Goal: Transaction & Acquisition: Purchase product/service

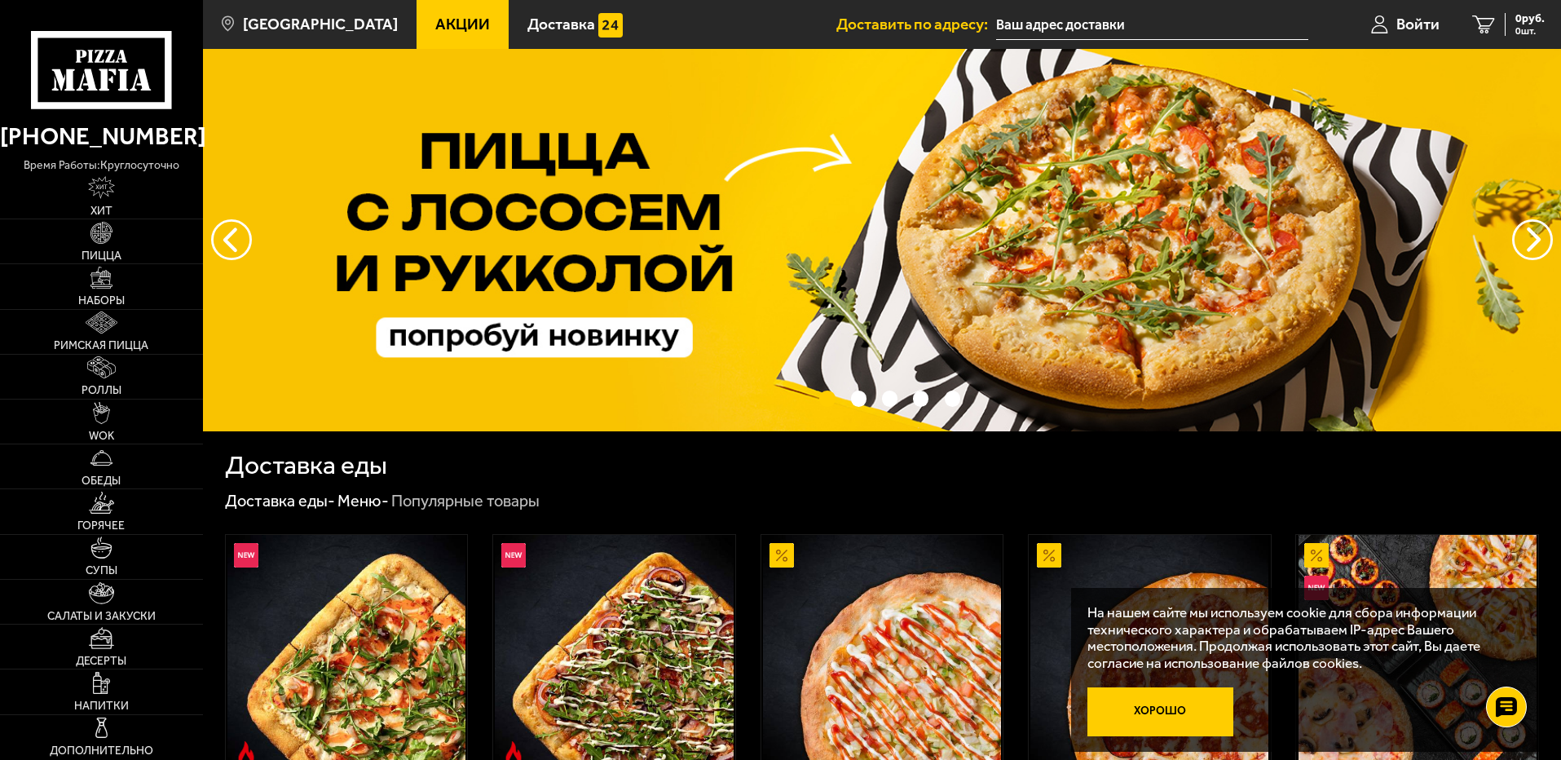
click at [1186, 712] on button "Хорошо" at bounding box center [1161, 711] width 147 height 49
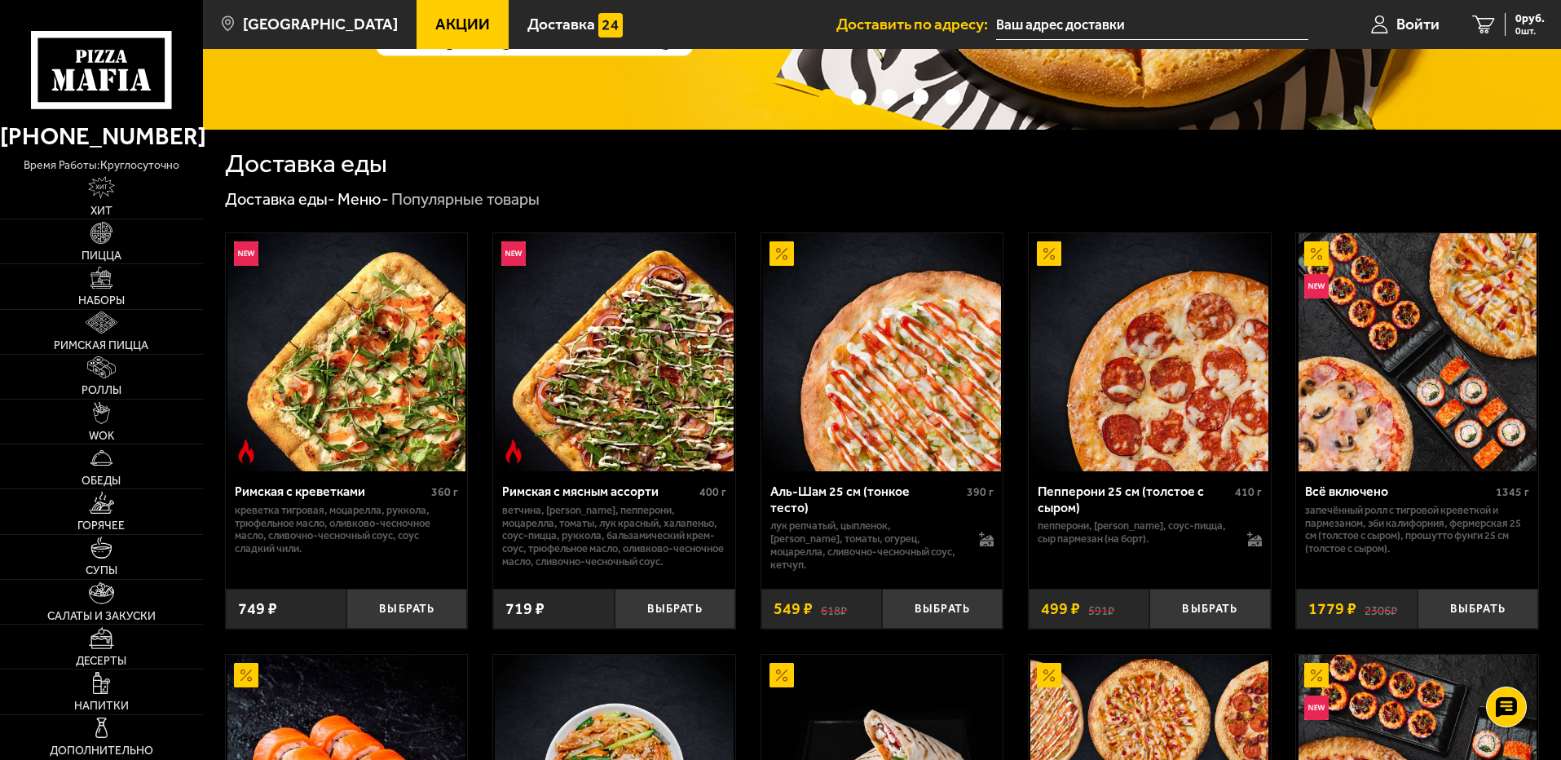
scroll to position [326, 0]
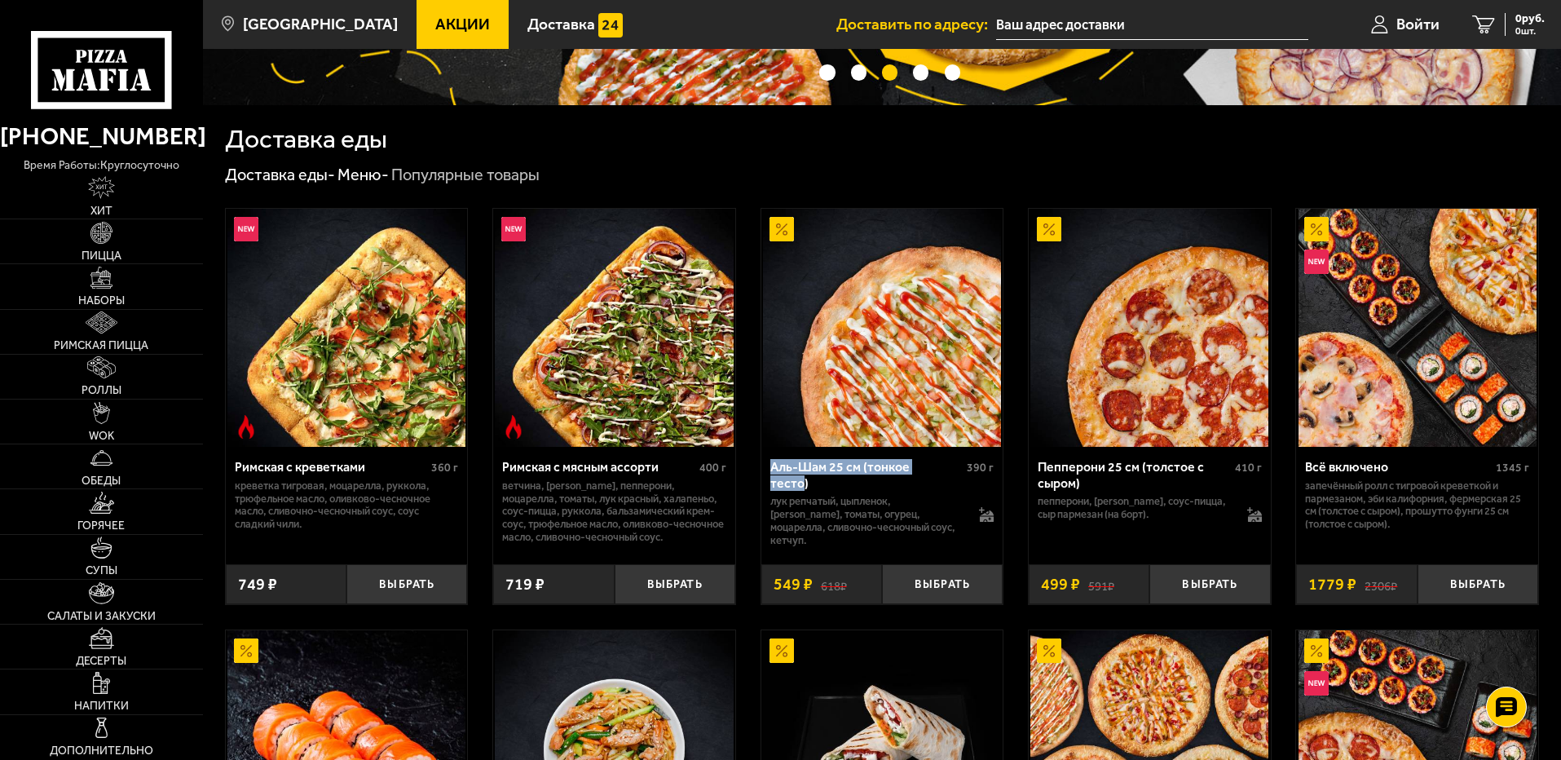
drag, startPoint x: 759, startPoint y: 470, endPoint x: 941, endPoint y: 471, distance: 181.8
click at [941, 471] on div "Аль-Шам 25 см (тонкое тесто) 390 г лук репчатый, цыпленок, салат айсберг, томат…" at bounding box center [883, 499] width 242 height 105
click at [769, 172] on div "Доставка еды - Меню - Популярные товары" at bounding box center [882, 175] width 1314 height 21
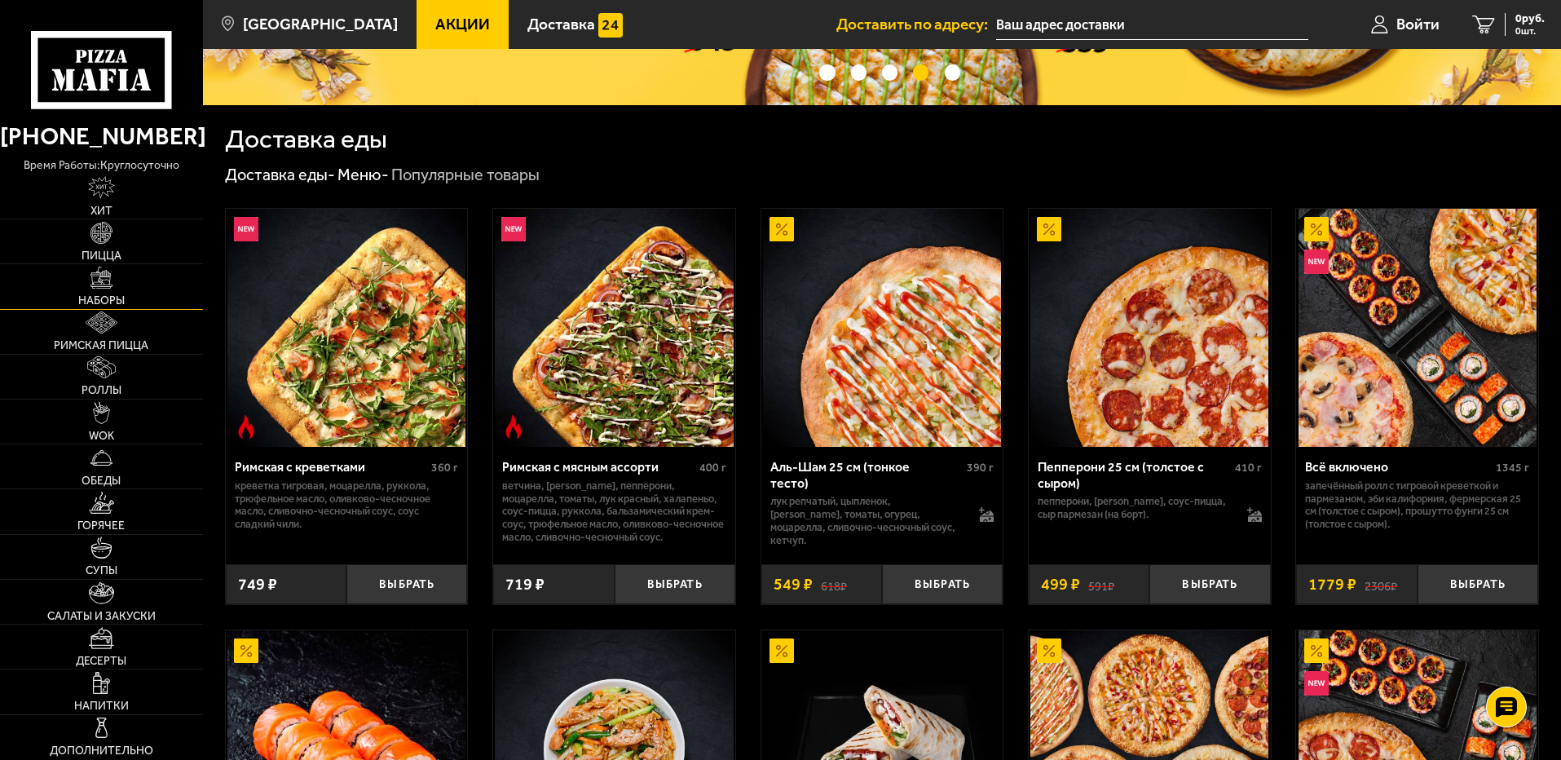
click at [107, 288] on img at bounding box center [102, 278] width 22 height 22
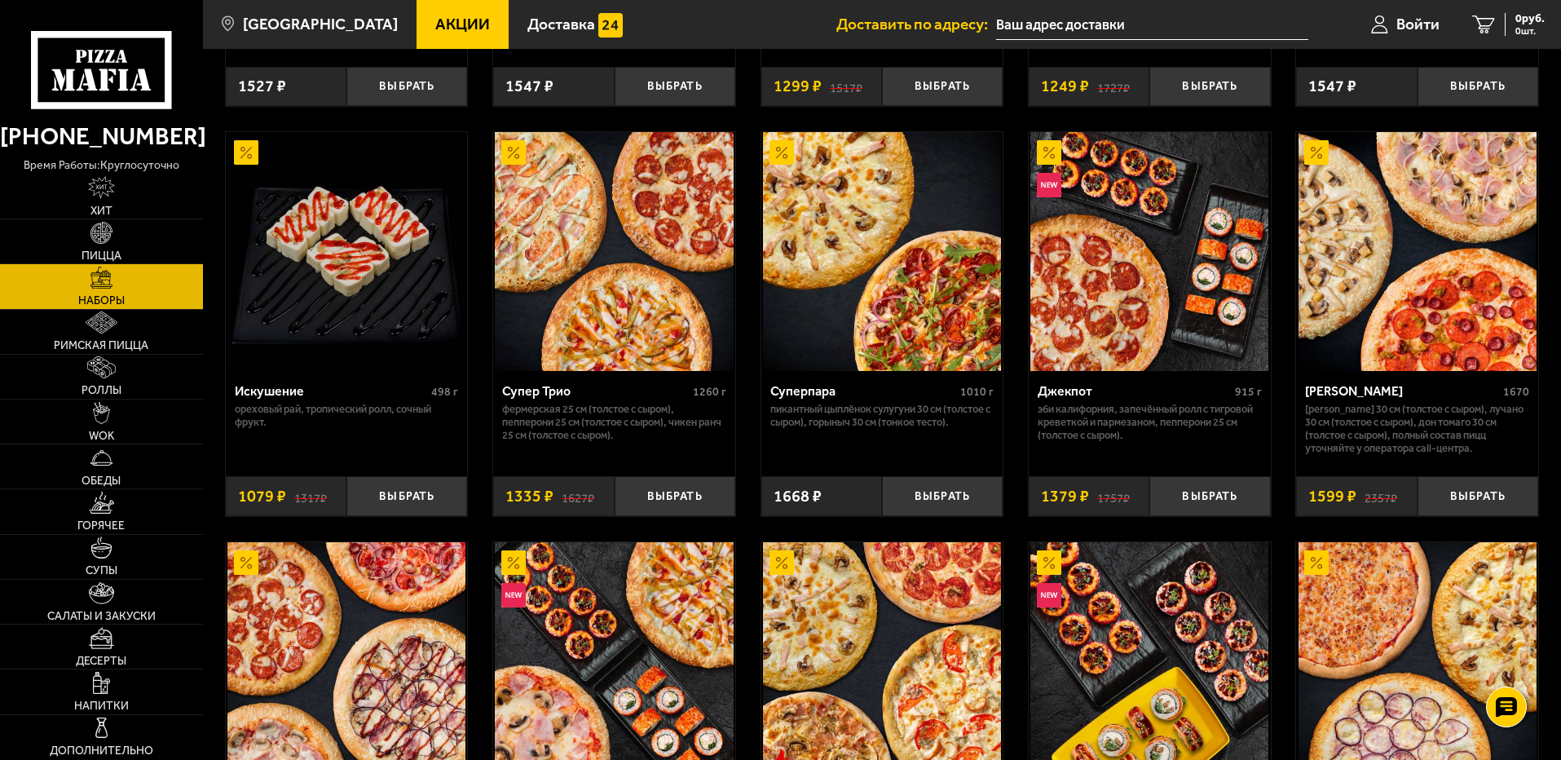
scroll to position [897, 0]
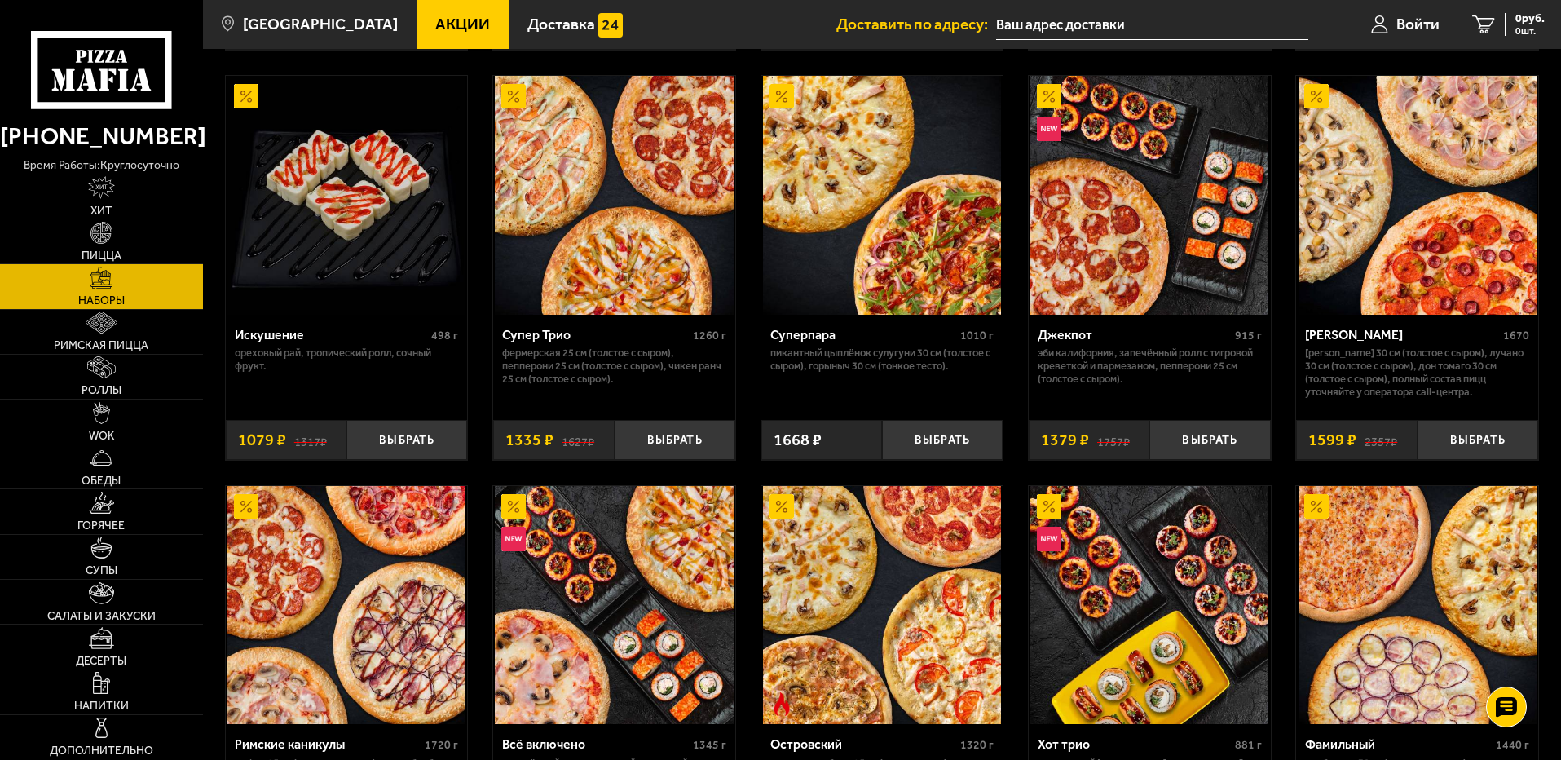
click at [906, 254] on img at bounding box center [882, 195] width 238 height 238
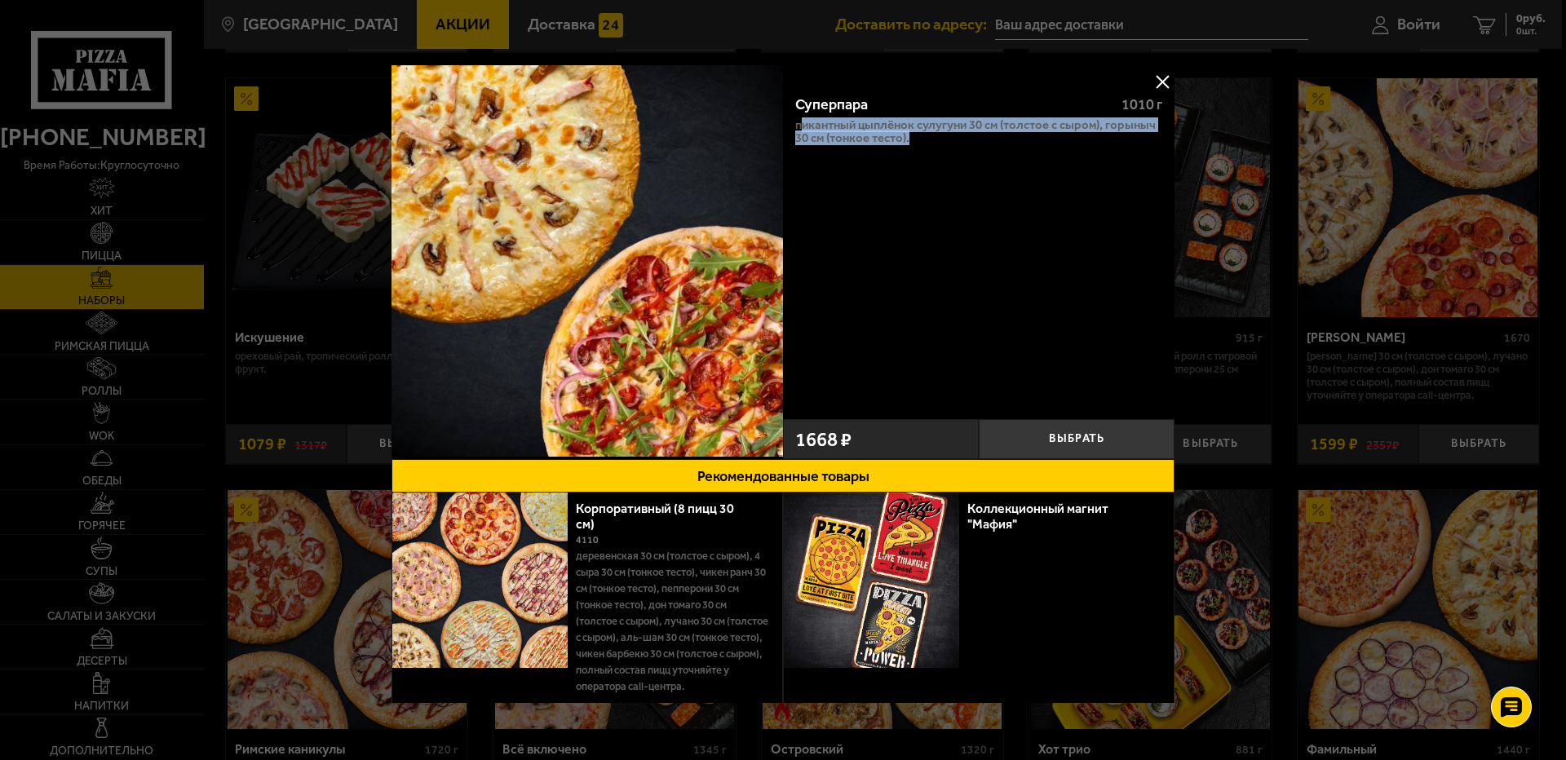
drag, startPoint x: 801, startPoint y: 125, endPoint x: 1105, endPoint y: 142, distance: 304.6
click at [1105, 138] on p "Пикантный цыплёнок сулугуни 30 см (толстое с сыром), Горыныч 30 см (тонкое тест…" at bounding box center [978, 131] width 367 height 26
click at [1069, 199] on div "Суперпара 1010 г Пикантный цыплёнок сулугуни 30 см (толстое с сыром), Горыныч 3…" at bounding box center [978, 246] width 391 height 329
click at [1157, 81] on button at bounding box center [1162, 81] width 24 height 24
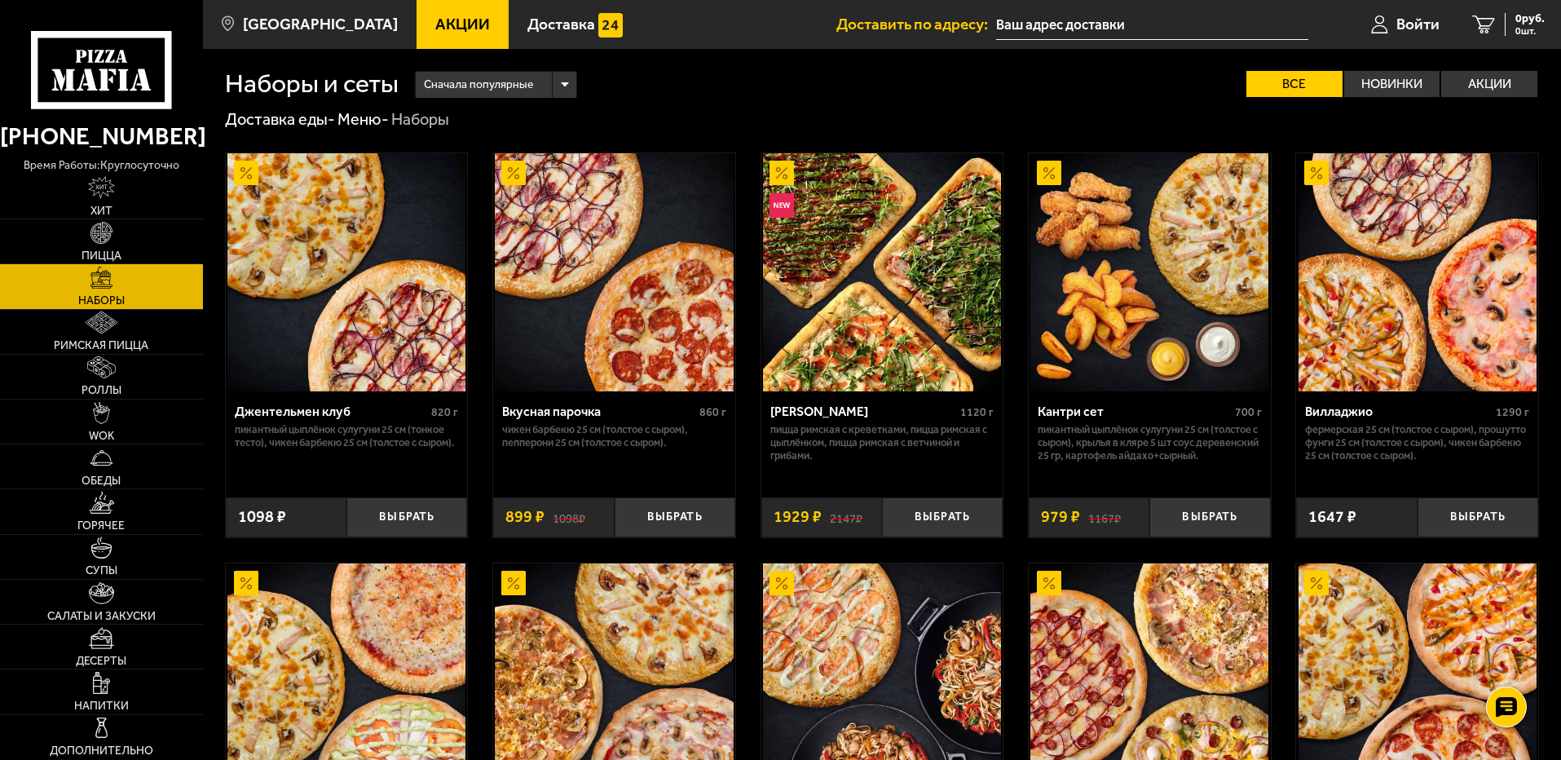
click at [342, 358] on img at bounding box center [346, 272] width 238 height 238
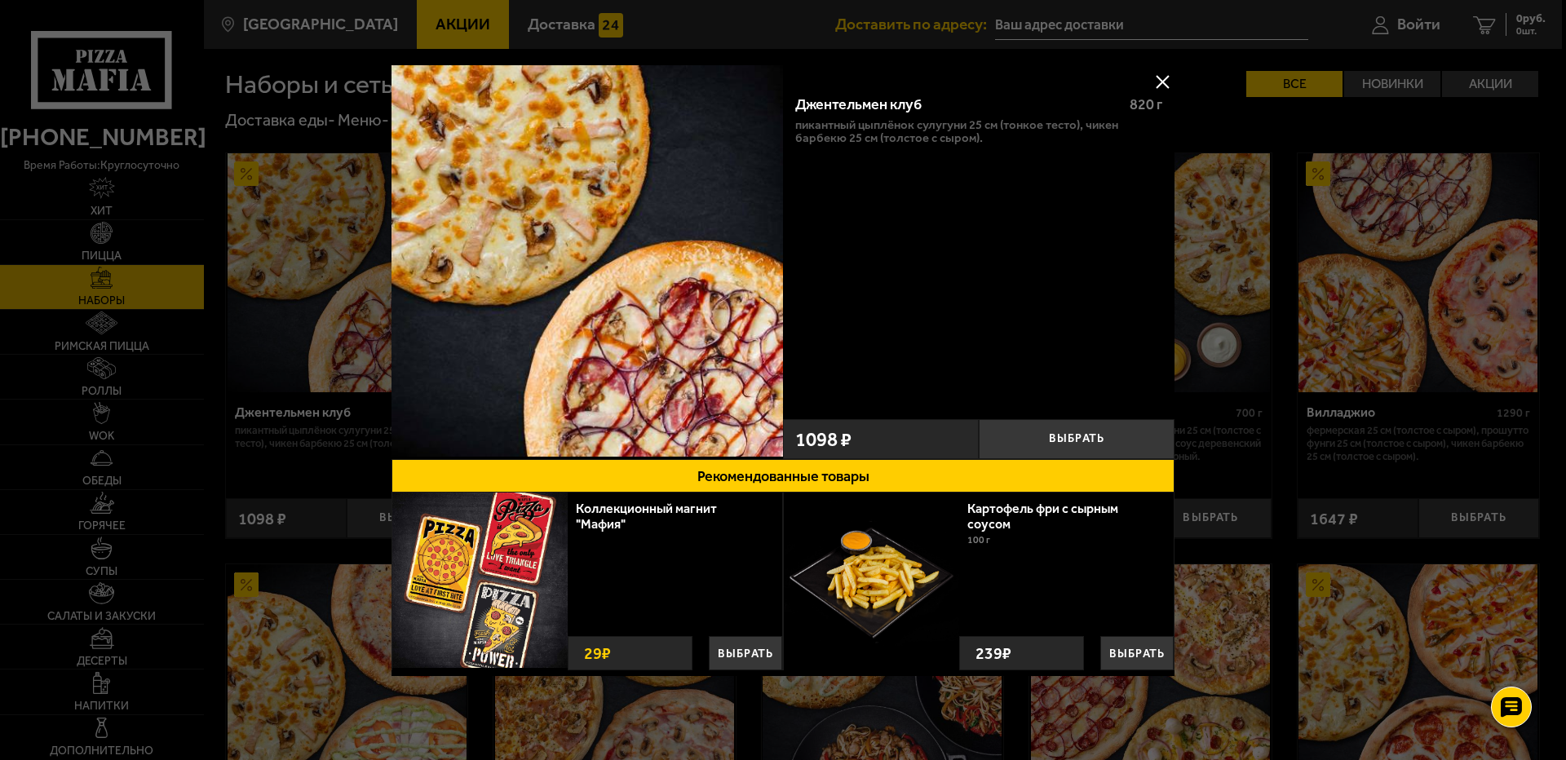
click at [1161, 82] on button at bounding box center [1162, 81] width 24 height 24
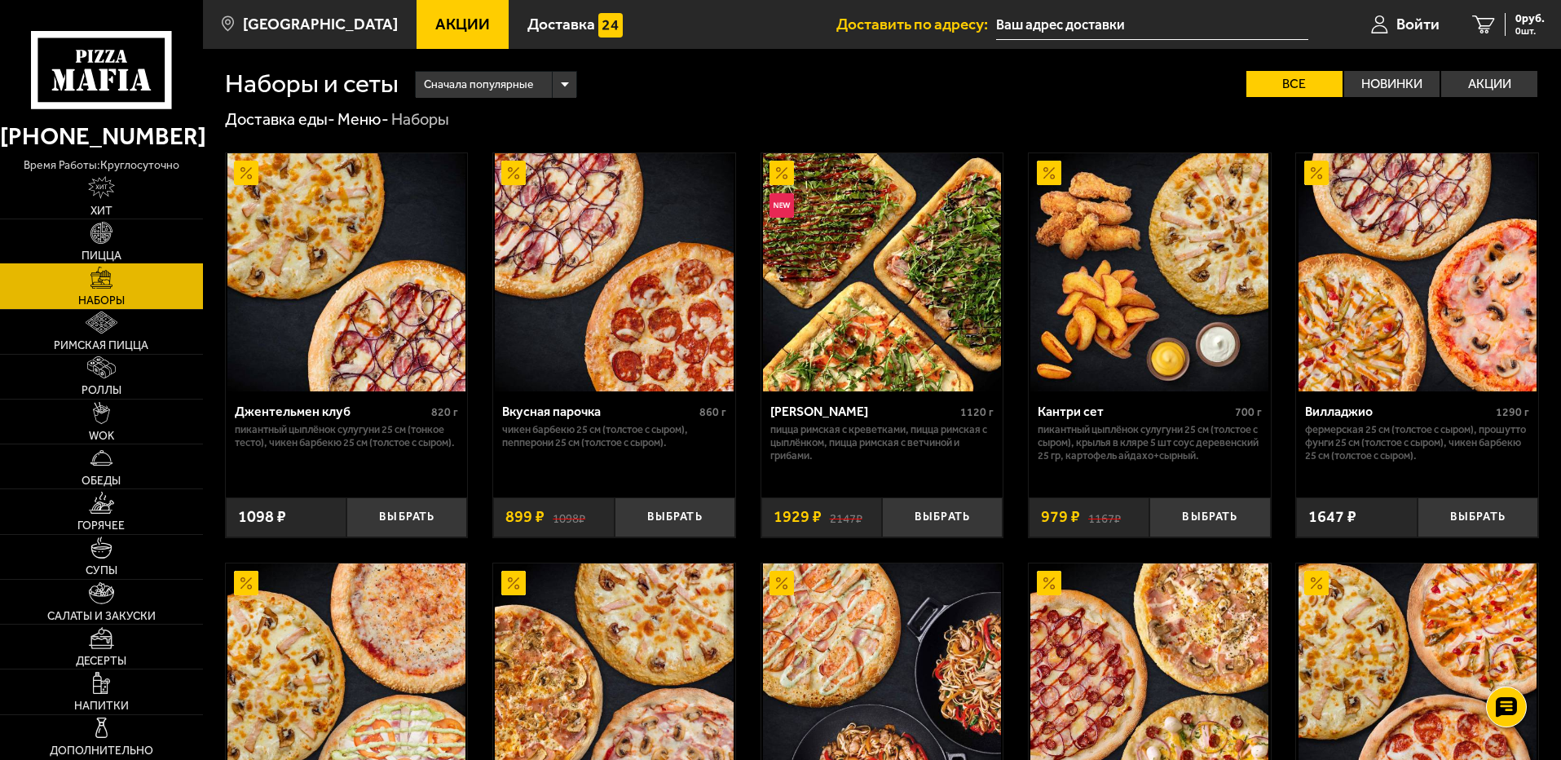
click at [146, 248] on link "Пицца" at bounding box center [101, 241] width 203 height 44
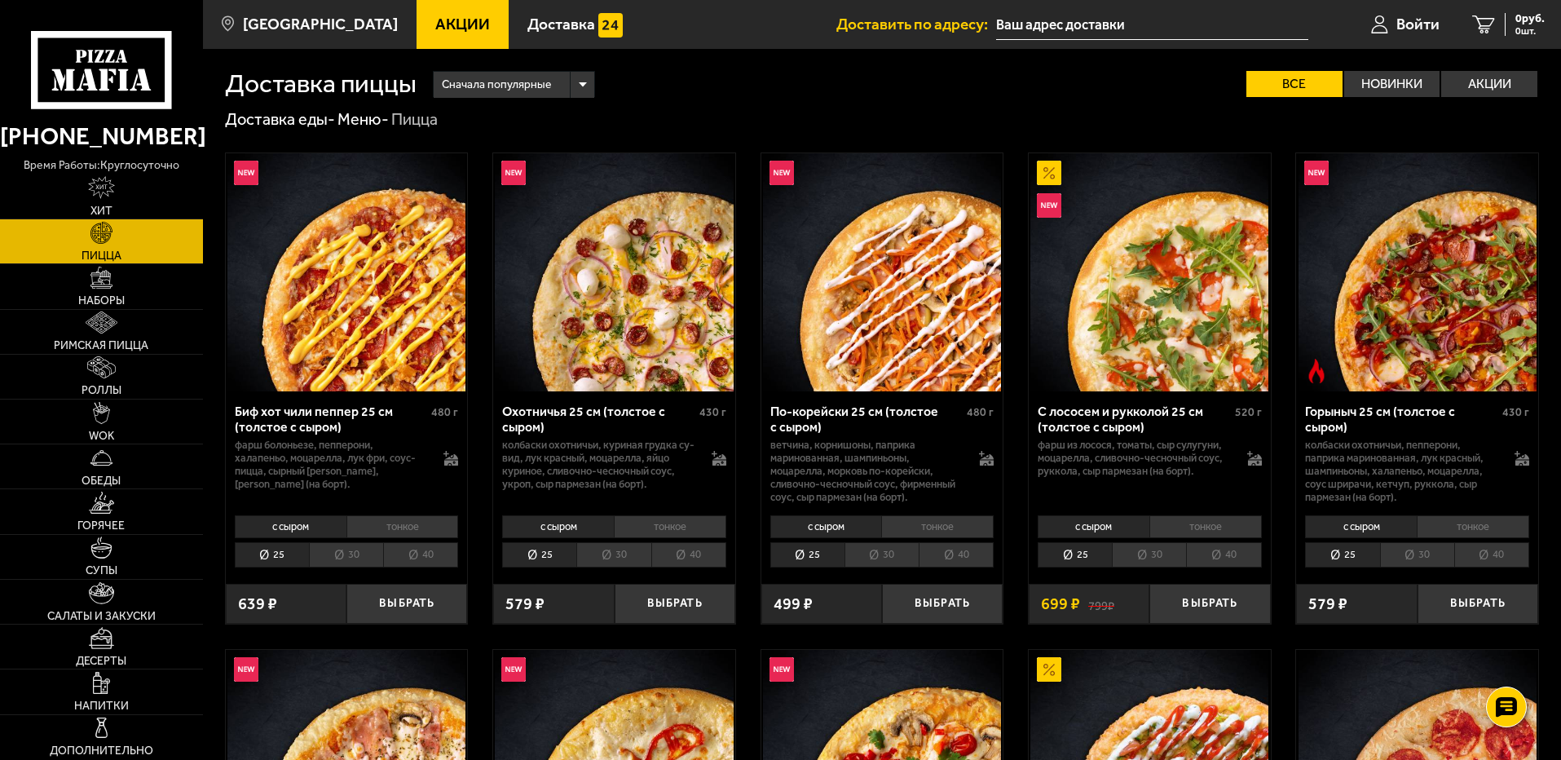
click at [675, 557] on li "40" at bounding box center [688, 554] width 75 height 25
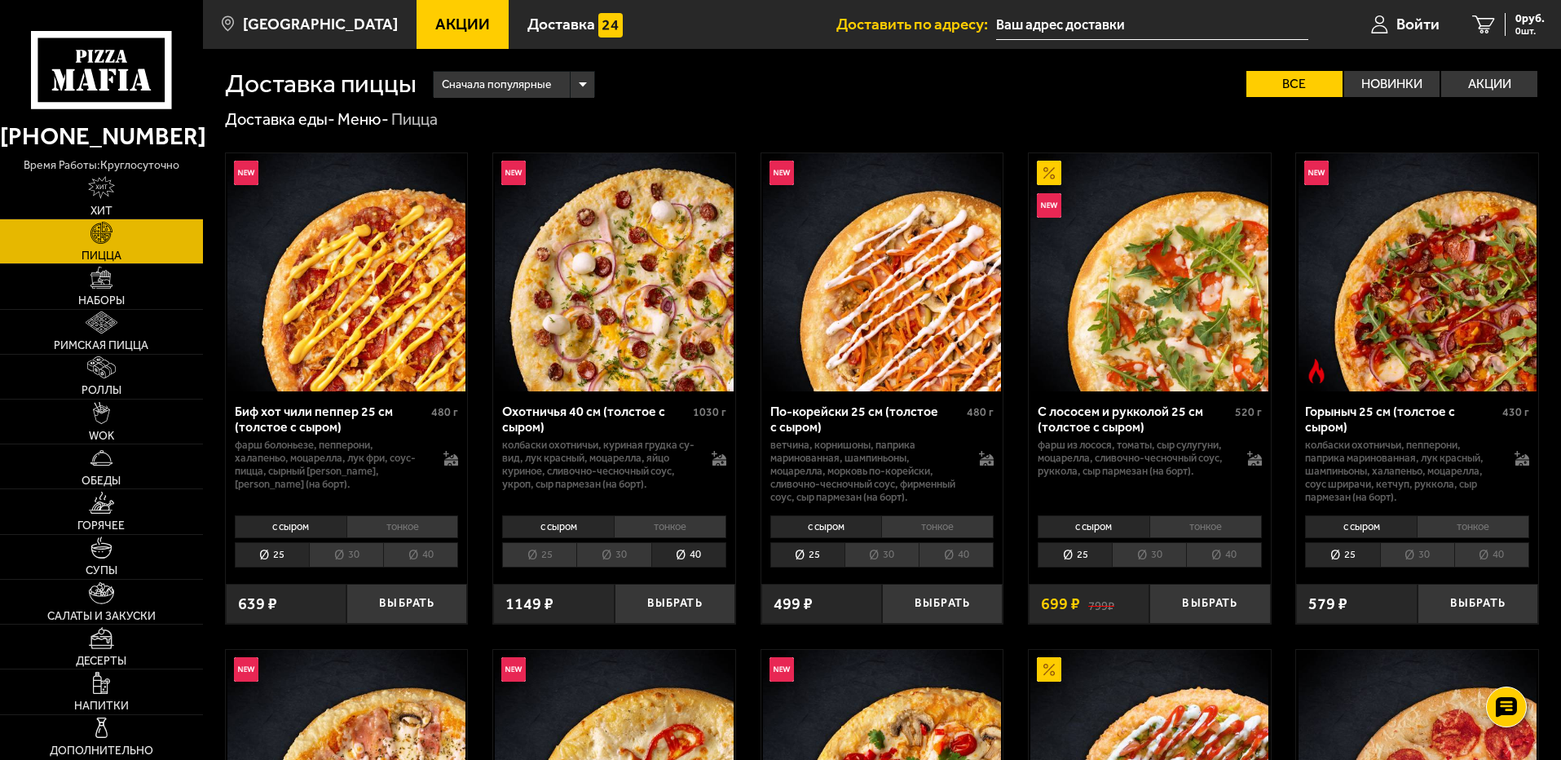
click at [642, 558] on li "30" at bounding box center [613, 554] width 74 height 25
click at [539, 562] on li "25" at bounding box center [539, 554] width 74 height 25
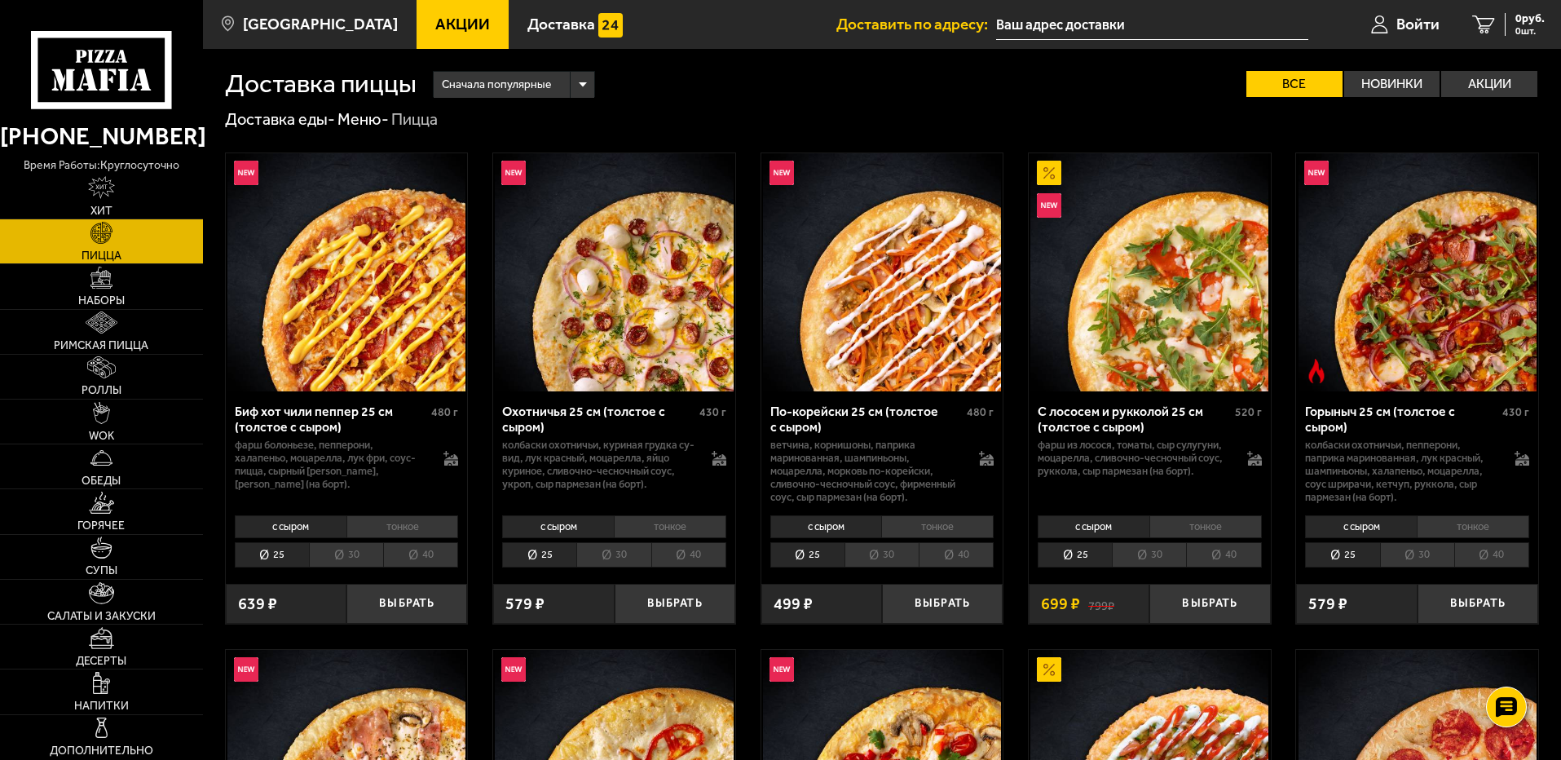
click at [629, 554] on li "30" at bounding box center [613, 554] width 74 height 25
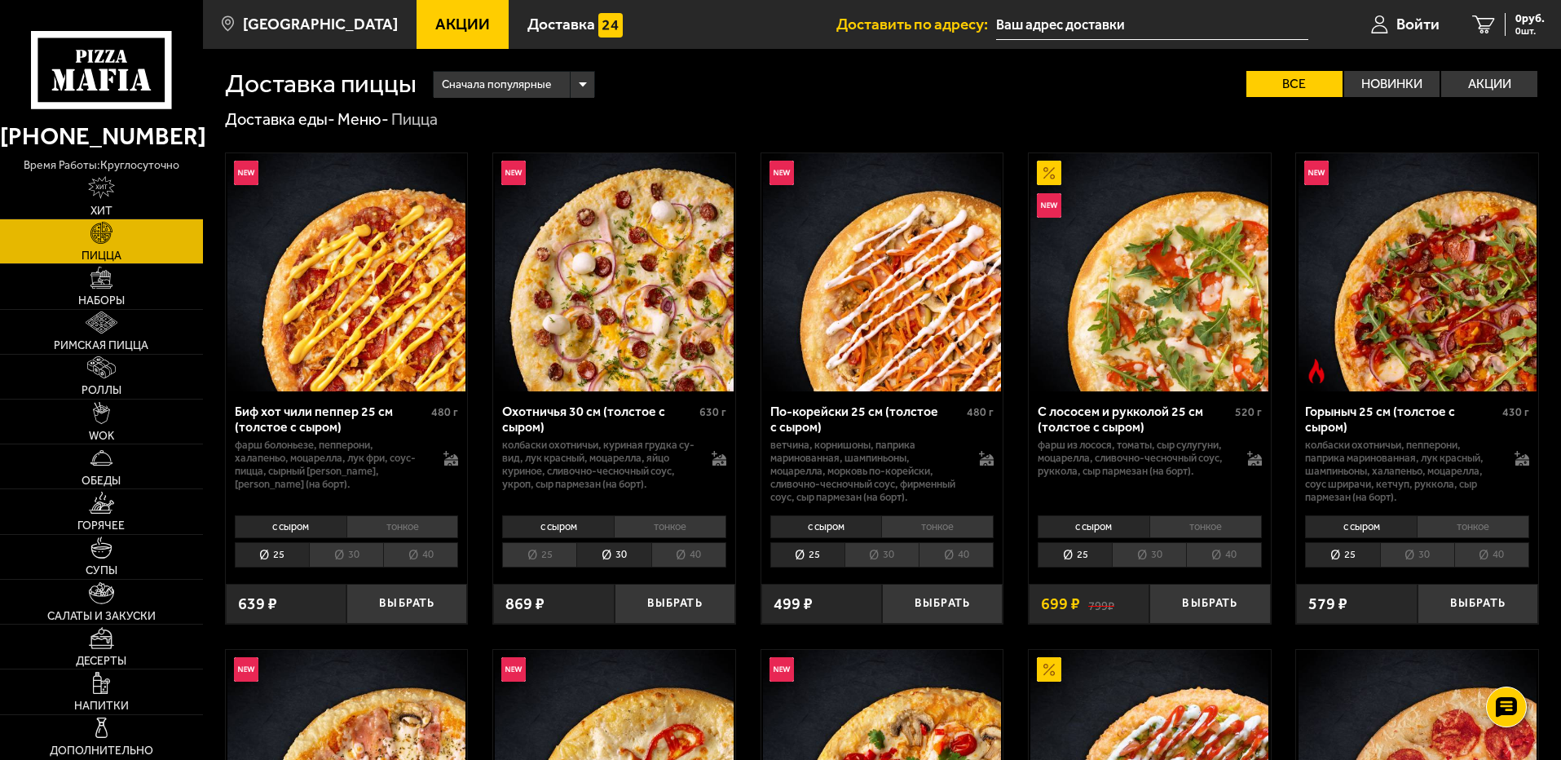
click at [554, 554] on li "25" at bounding box center [539, 554] width 74 height 25
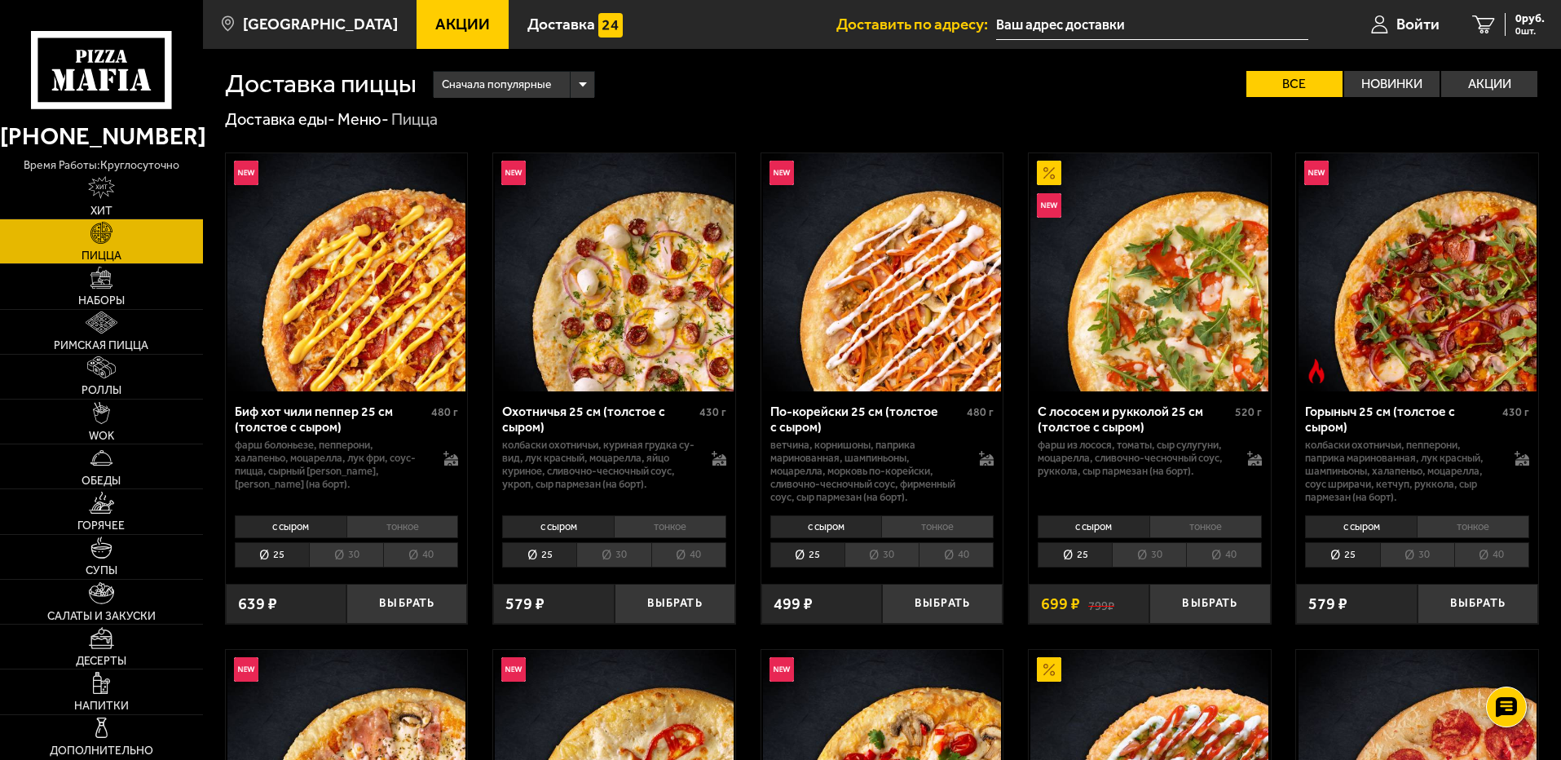
click at [662, 531] on li "тонкое" at bounding box center [670, 526] width 113 height 23
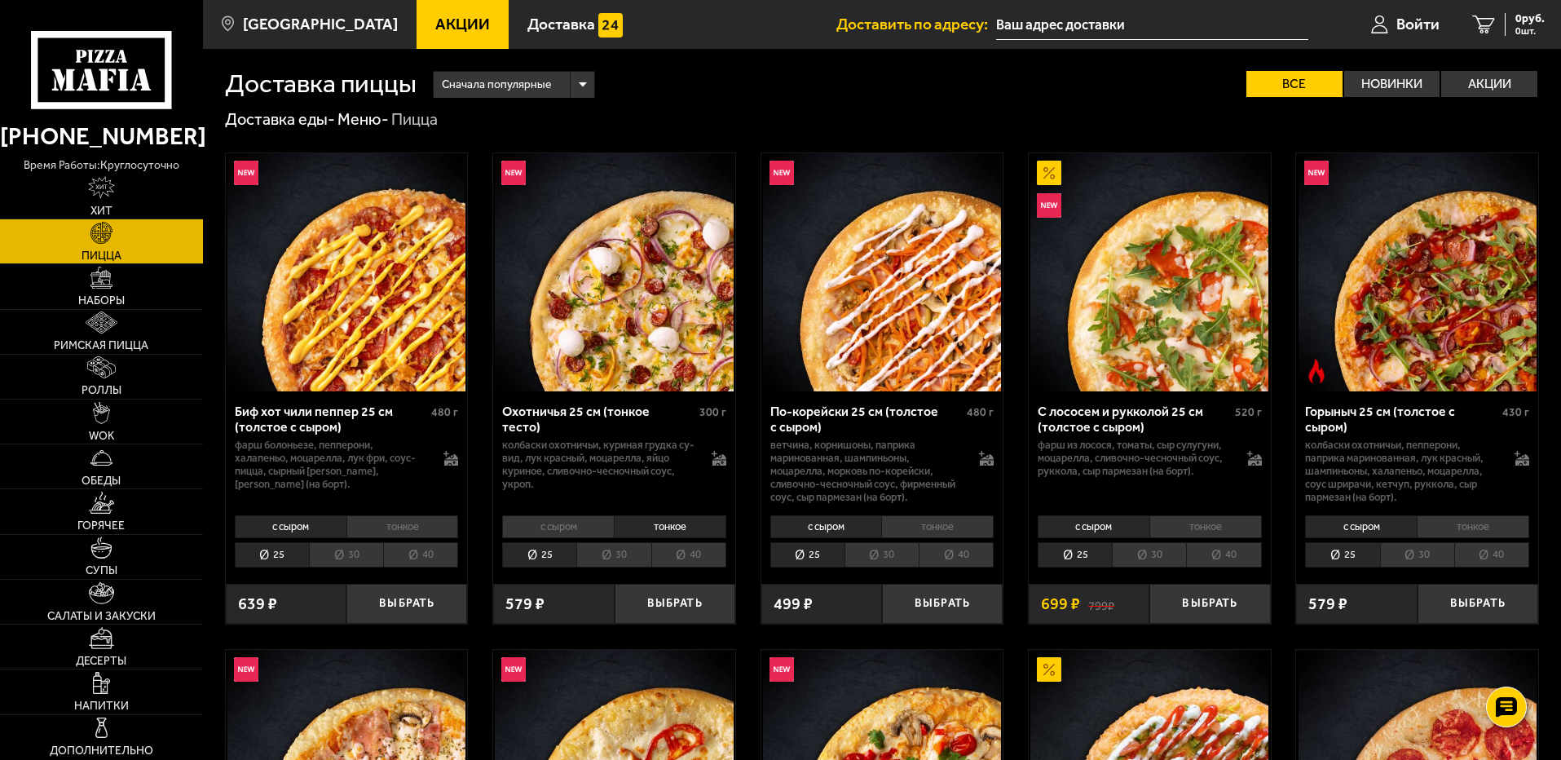
click at [584, 532] on li "с сыром" at bounding box center [558, 526] width 112 height 23
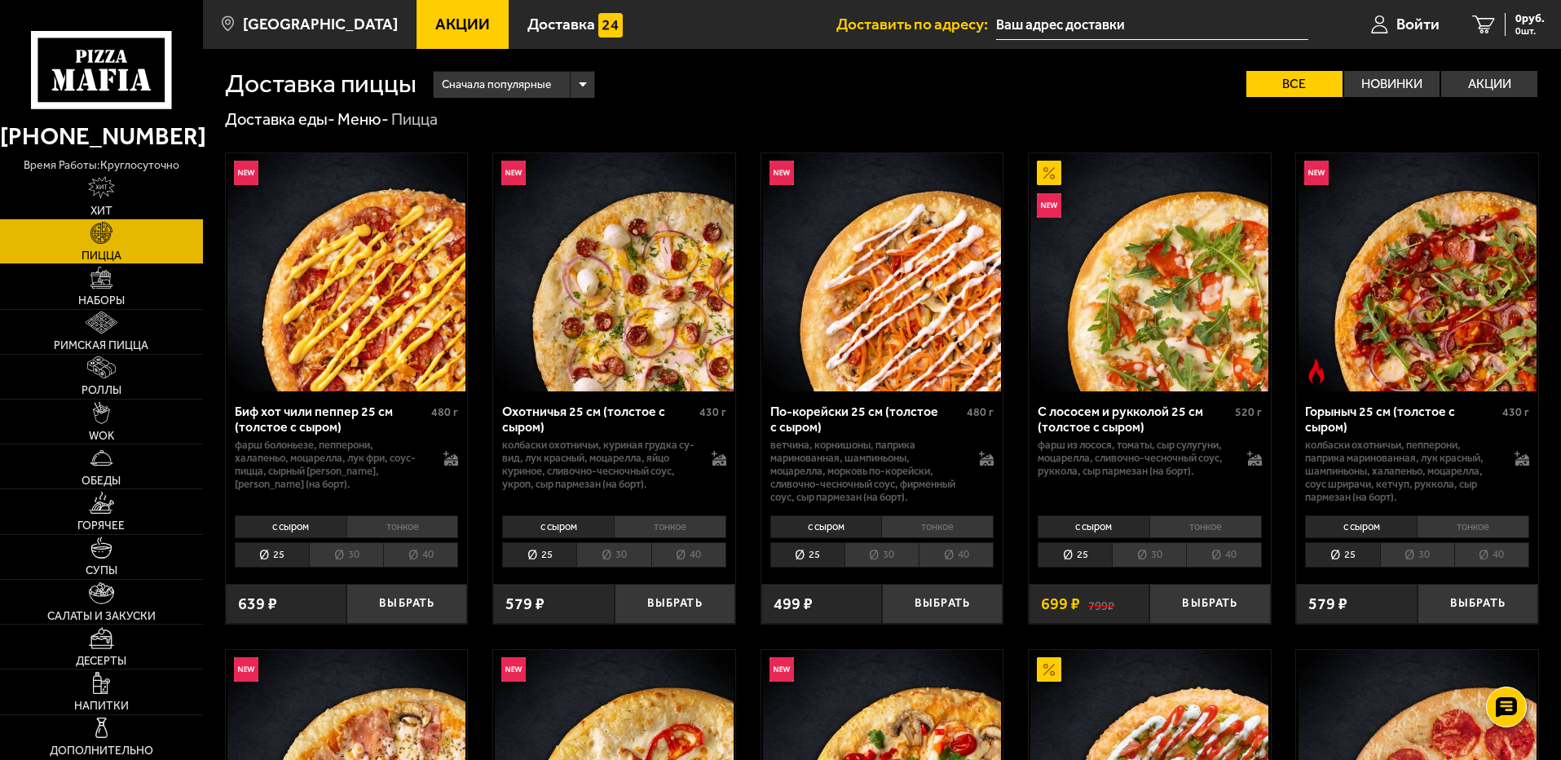
click at [683, 523] on li "тонкое" at bounding box center [670, 526] width 113 height 23
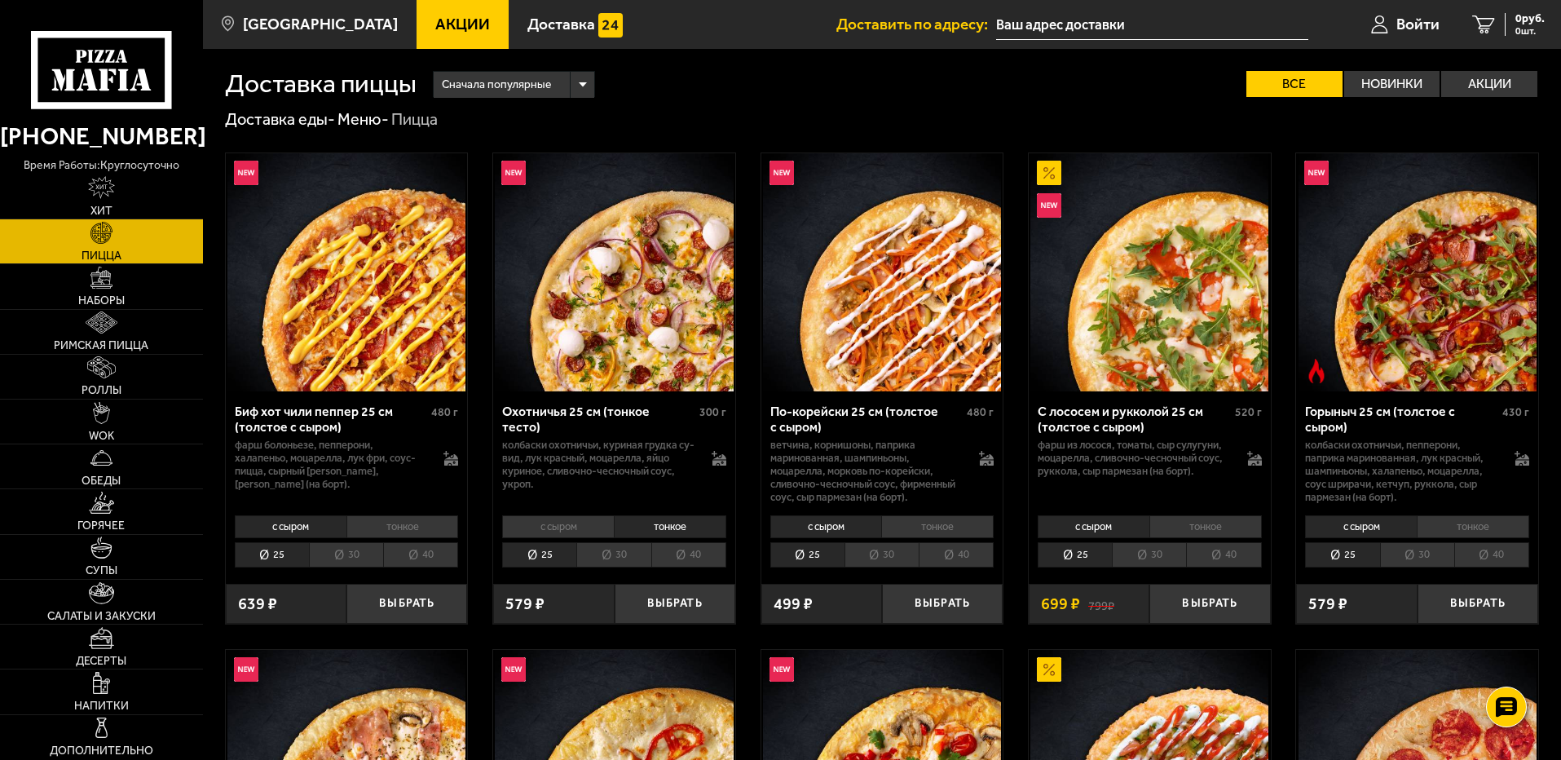
click at [588, 517] on li "с сыром" at bounding box center [558, 526] width 112 height 23
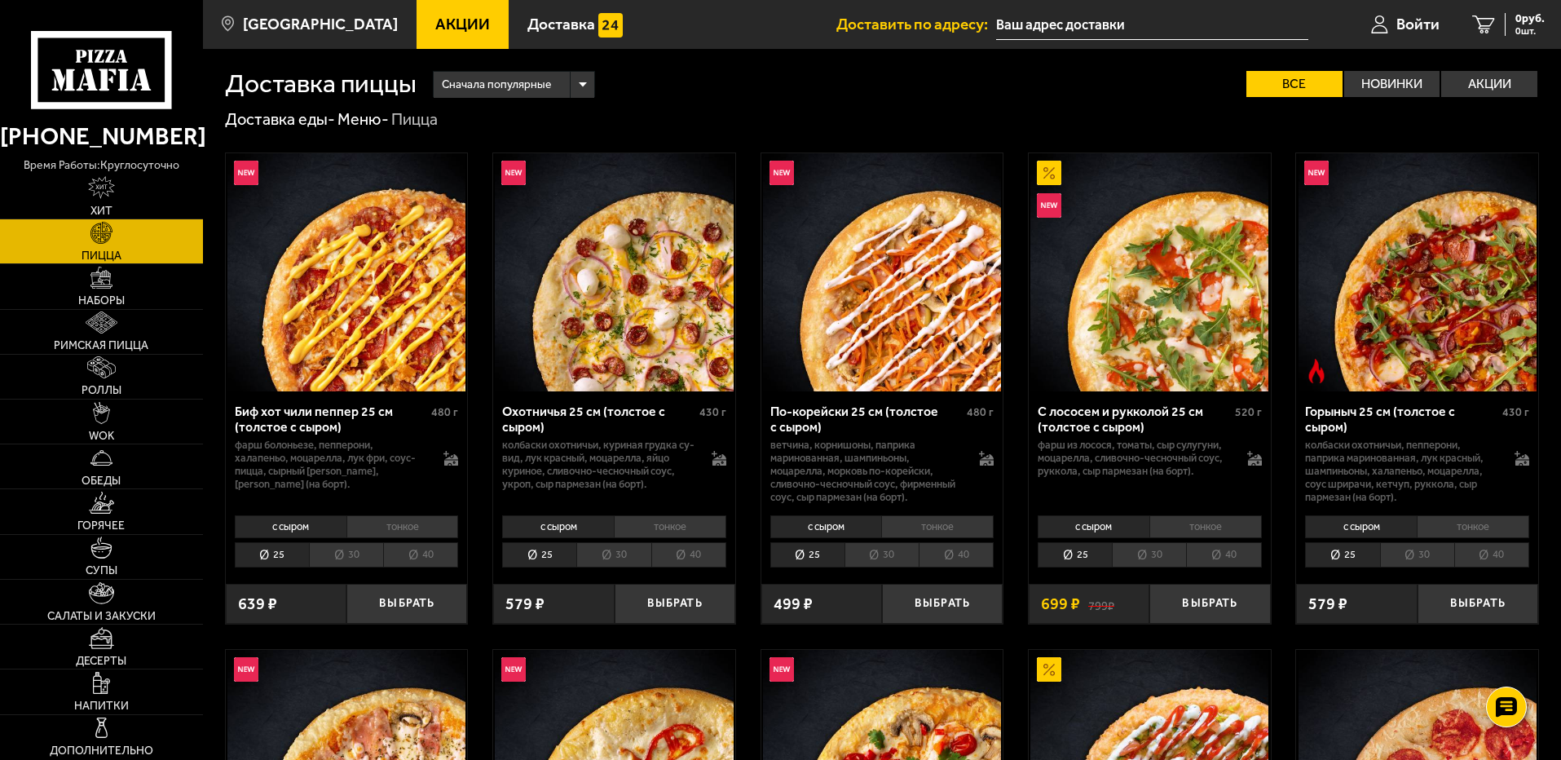
click at [660, 519] on li "тонкое" at bounding box center [670, 526] width 113 height 23
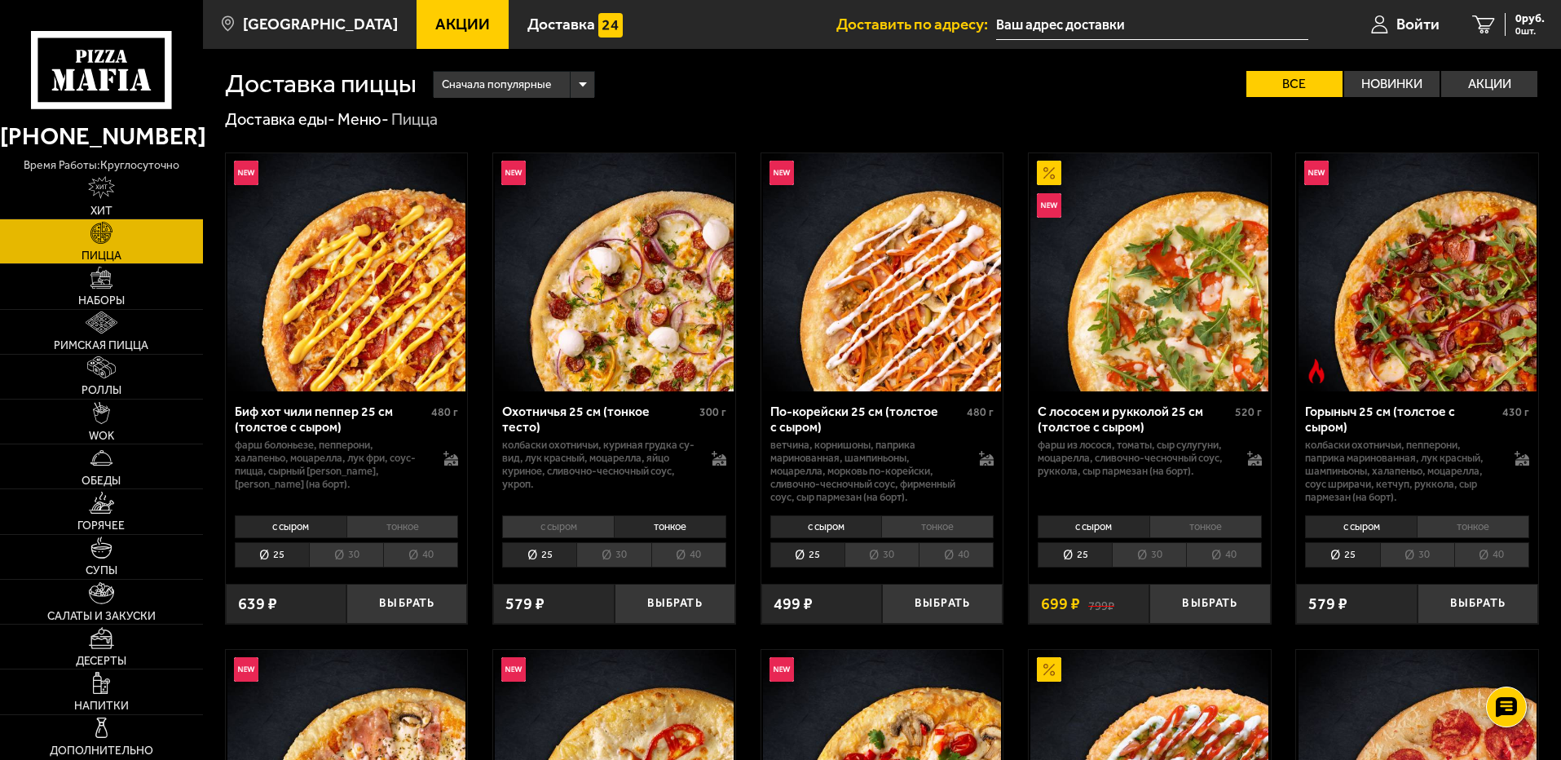
click at [629, 555] on li "30" at bounding box center [613, 554] width 74 height 25
